Goal: Task Accomplishment & Management: Manage account settings

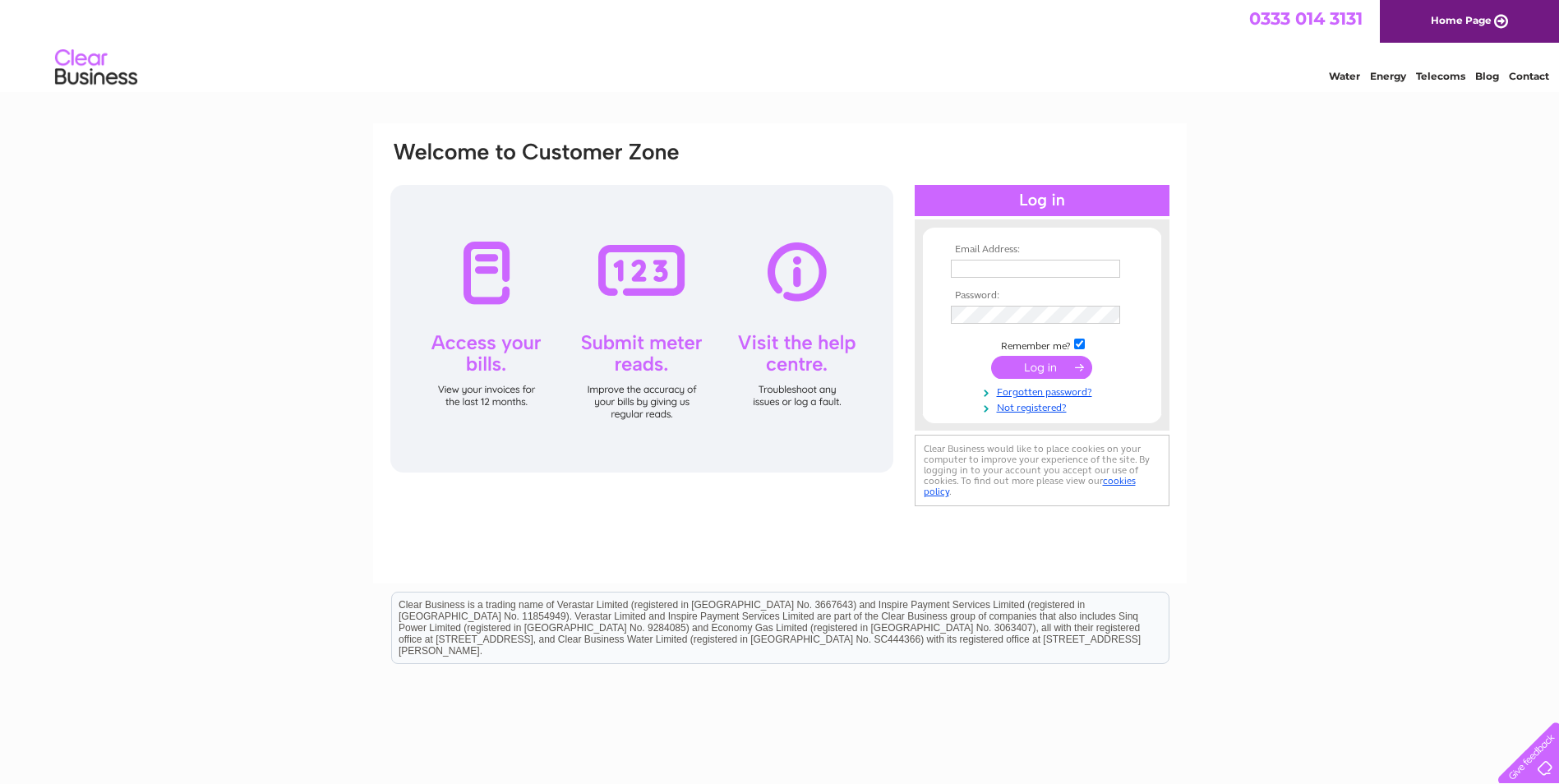
click at [744, 260] on input "text" at bounding box center [1036, 268] width 169 height 18
type input "[PERSON_NAME][EMAIL_ADDRESS][PERSON_NAME][DOMAIN_NAME]"
click at [744, 359] on input "submit" at bounding box center [1041, 367] width 102 height 23
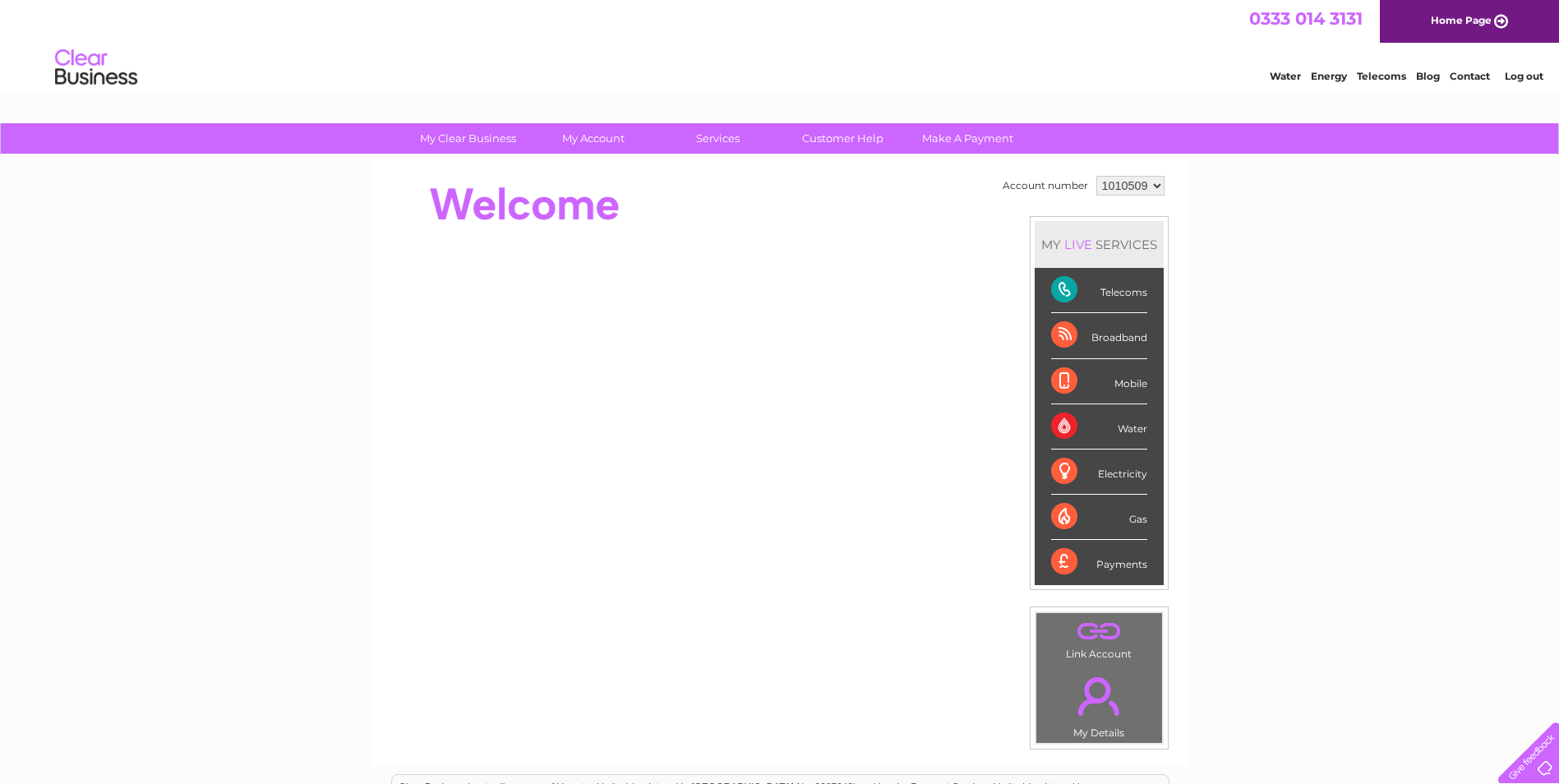
click at [1066, 286] on div "Telecoms" at bounding box center [1099, 291] width 96 height 46
click at [1060, 285] on div "Telecoms" at bounding box center [1099, 291] width 96 height 46
click at [1293, 302] on div "My Clear Business Login Details My Details My Preferences Link Account My Accou…" at bounding box center [780, 585] width 1559 height 924
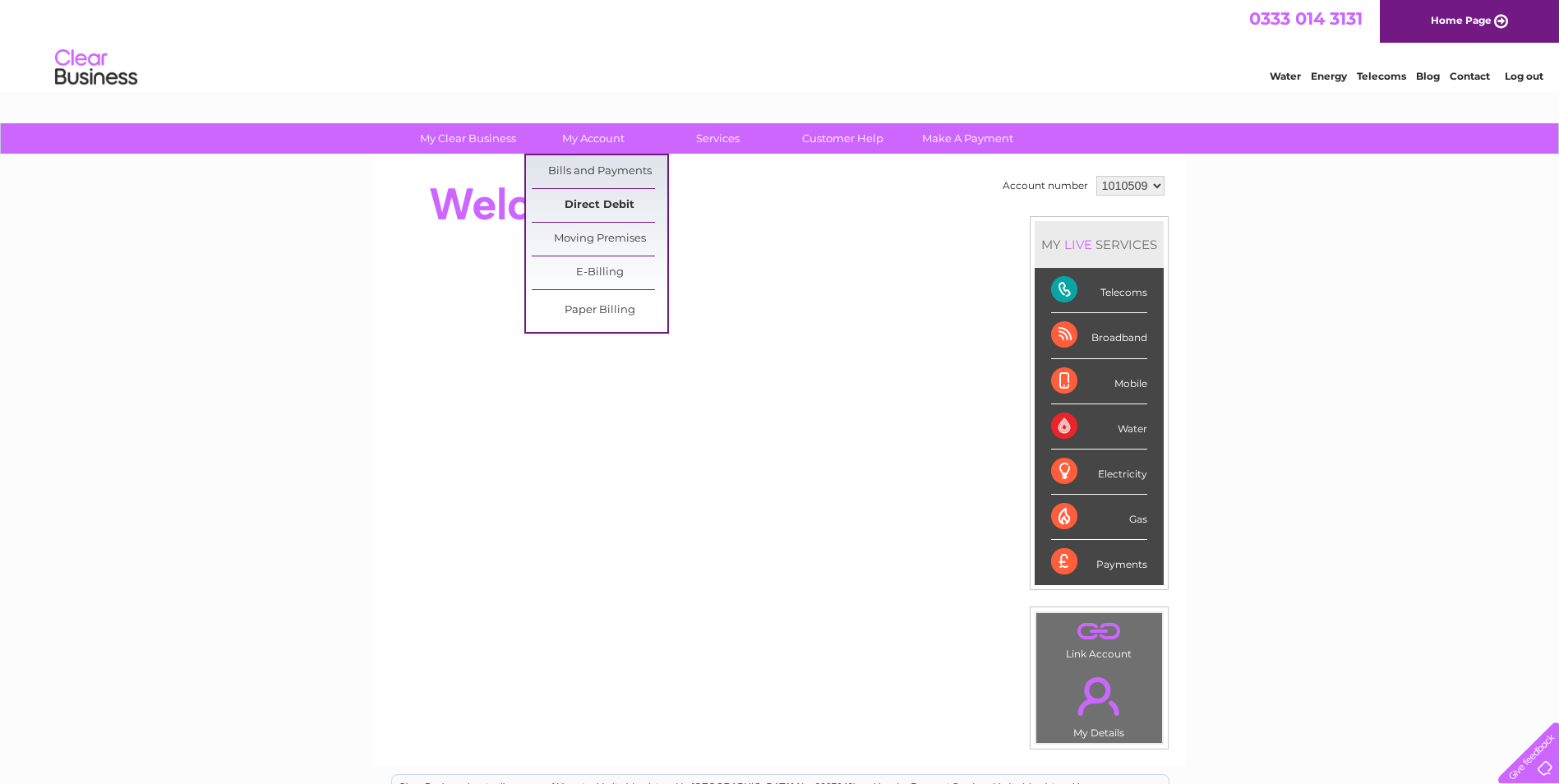
drag, startPoint x: 598, startPoint y: 168, endPoint x: 612, endPoint y: 200, distance: 34.9
click at [598, 168] on link "Bills and Payments" at bounding box center [600, 171] width 136 height 33
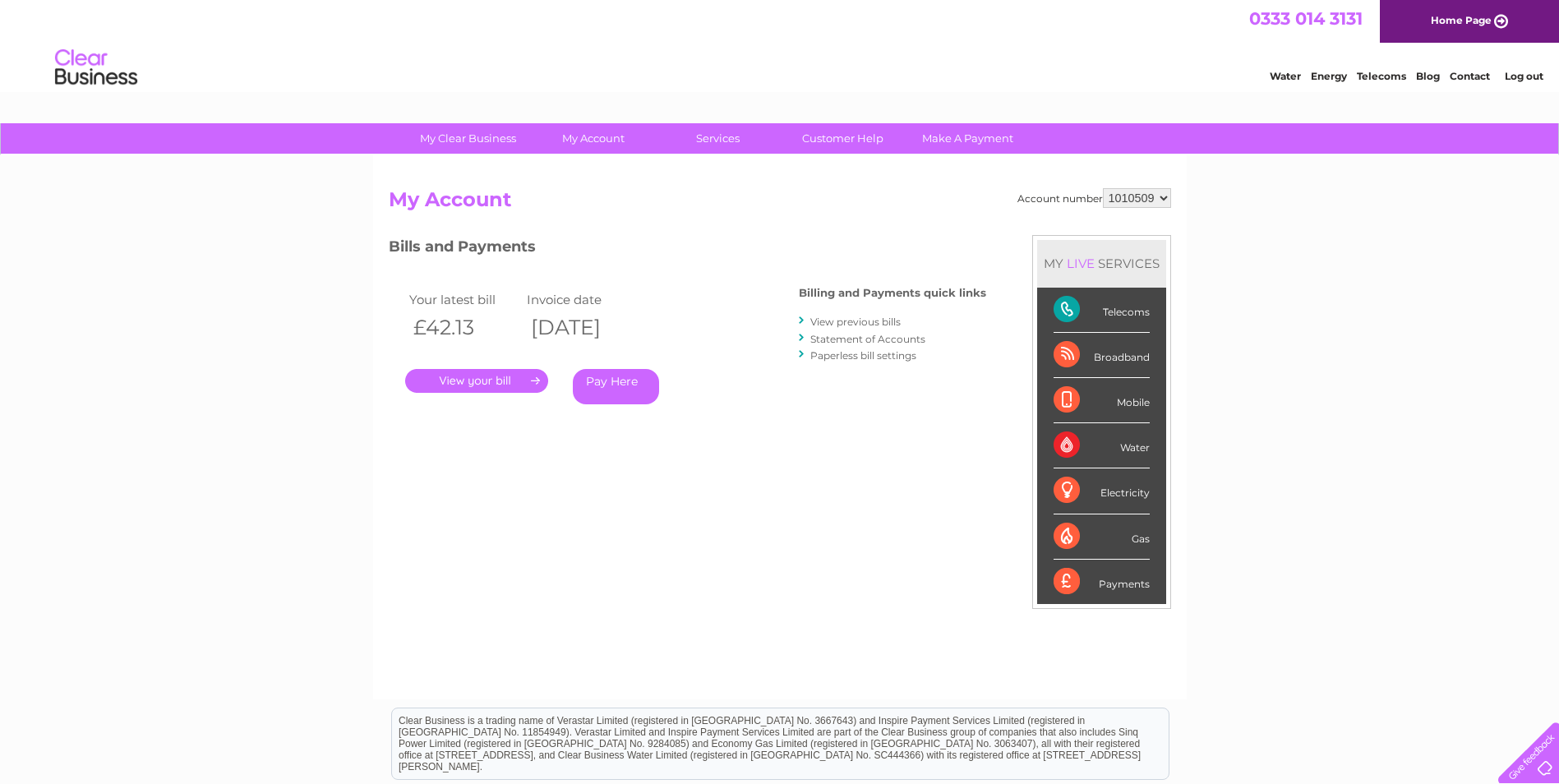
click at [462, 372] on link "." at bounding box center [477, 381] width 143 height 24
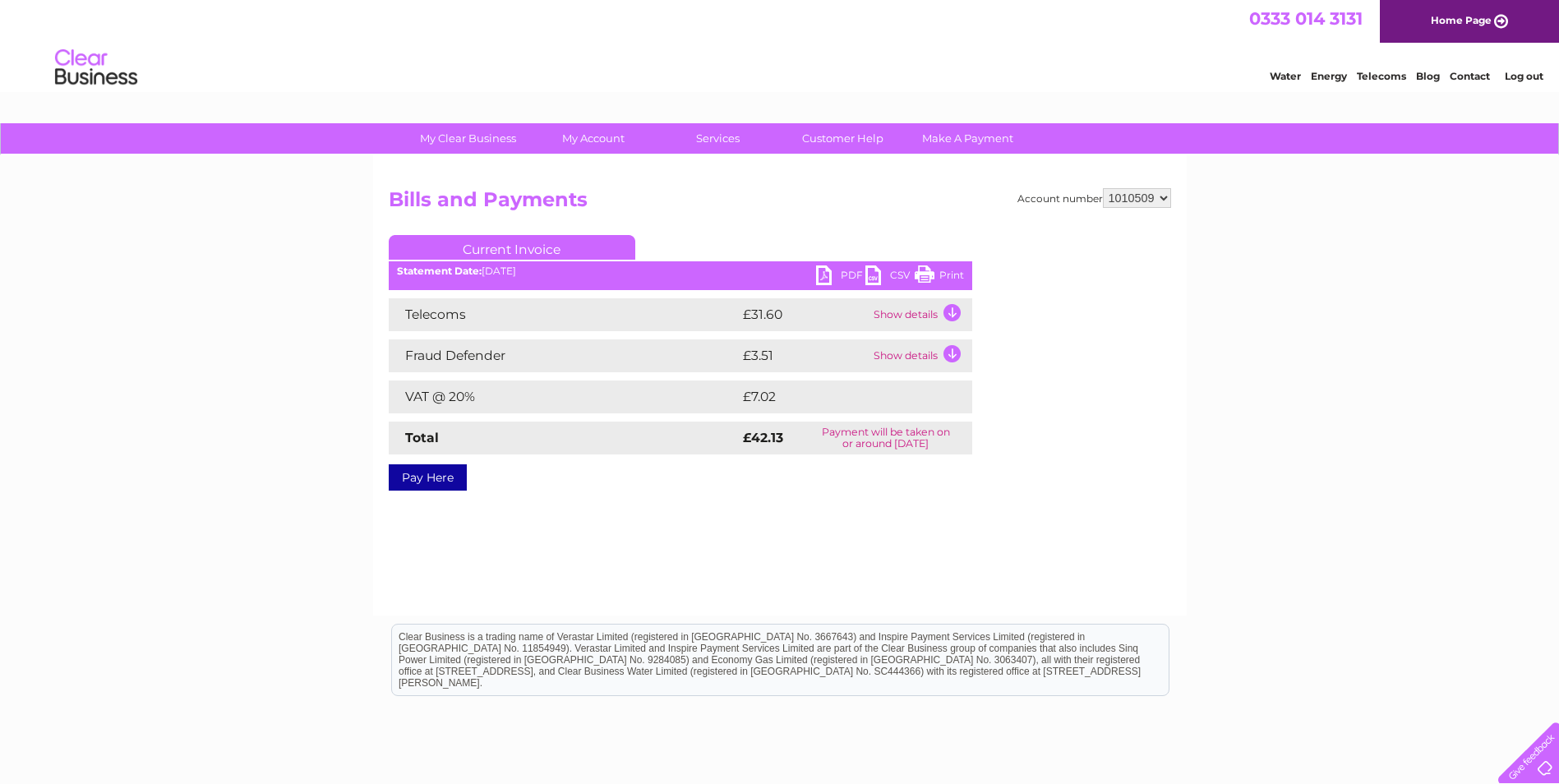
click at [818, 269] on link "PDF" at bounding box center [840, 277] width 49 height 24
